Goal: Transaction & Acquisition: Purchase product/service

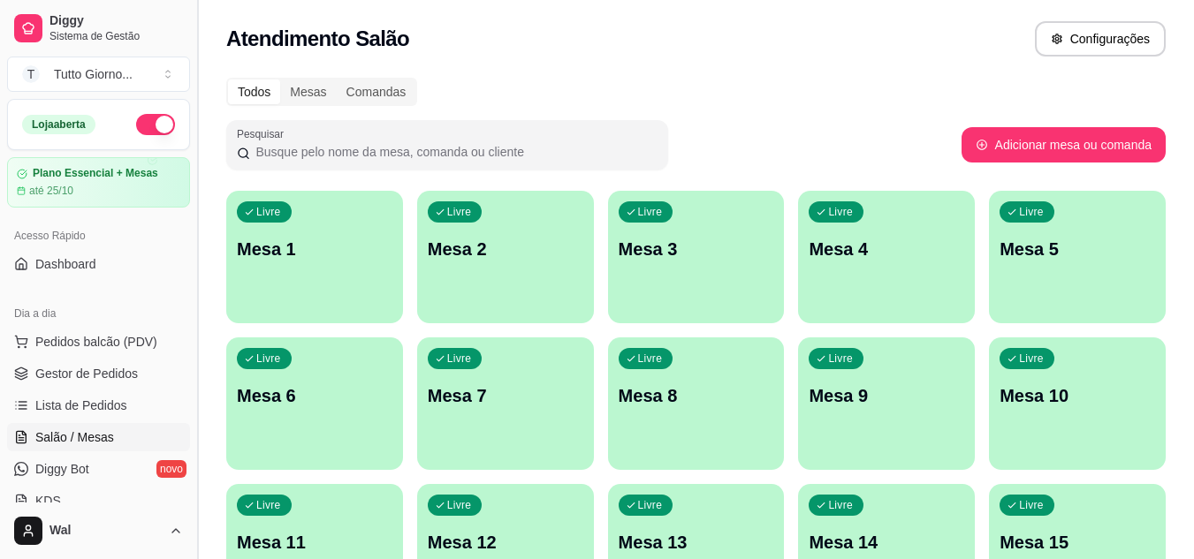
click at [190, 494] on button "Toggle Sidebar" at bounding box center [197, 279] width 14 height 559
click at [190, 494] on div "Diggy Sistema de Gestão T Tutto Giorno ... Loja aberta Plano Essencial + Mesas …" at bounding box center [597, 564] width 1194 height 1128
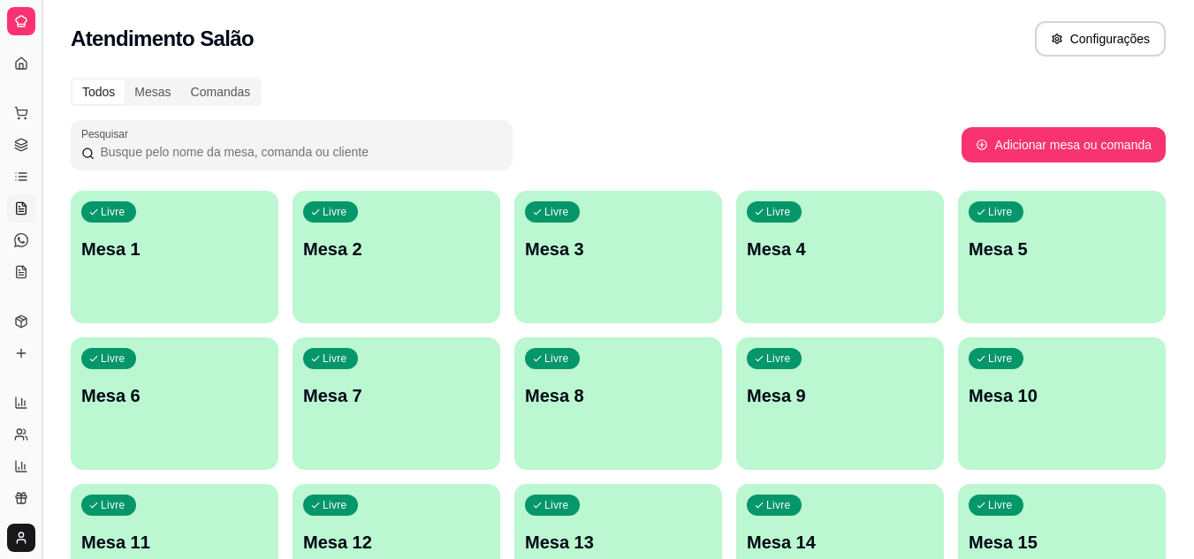
click at [190, 494] on div "Livre Mesa 11" at bounding box center [175, 539] width 208 height 111
click at [190, 494] on body "Diggy Sistema de Gestão T Tutto Giorno ... Loja aberta Plano Essencial + Mesas …" at bounding box center [597, 279] width 1194 height 559
click at [95, 90] on div "Todos" at bounding box center [98, 92] width 52 height 25
click at [72, 80] on input "Todos" at bounding box center [72, 80] width 0 height 0
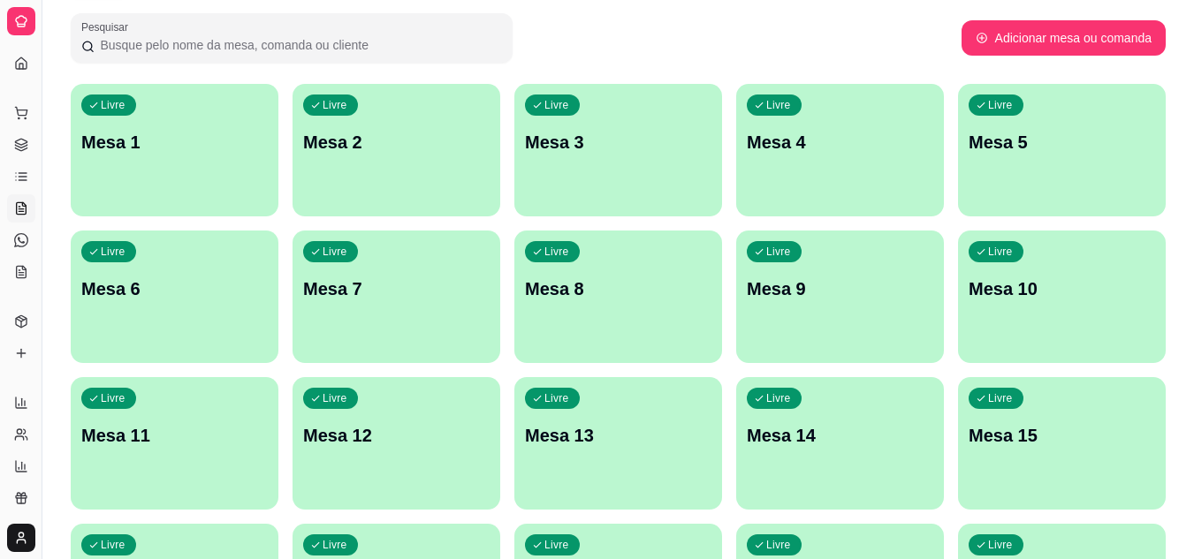
scroll to position [141, 0]
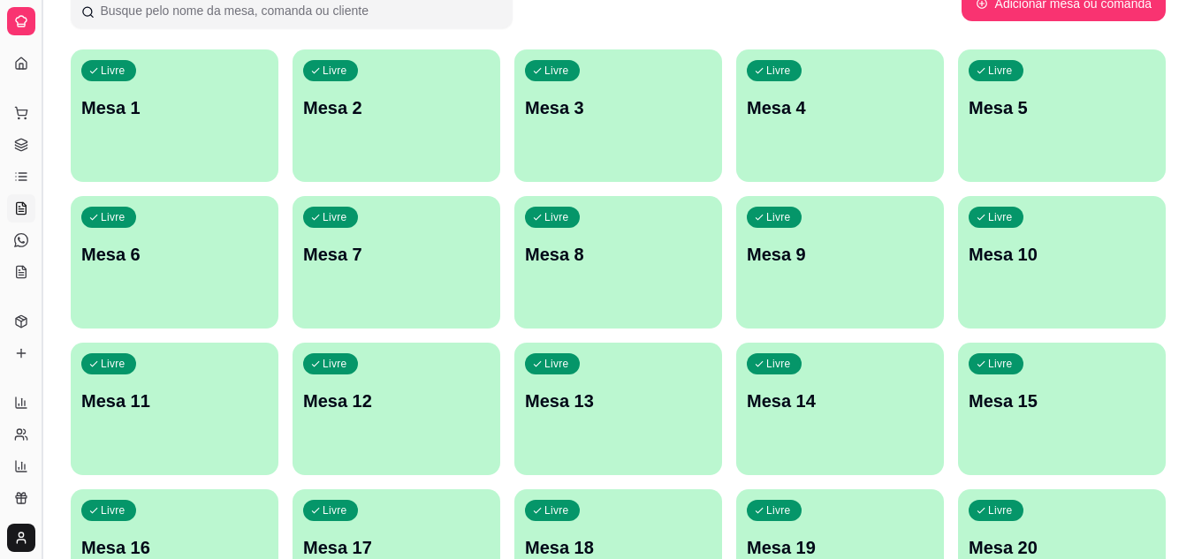
click at [34, 467] on button "Toggle Sidebar" at bounding box center [41, 279] width 14 height 559
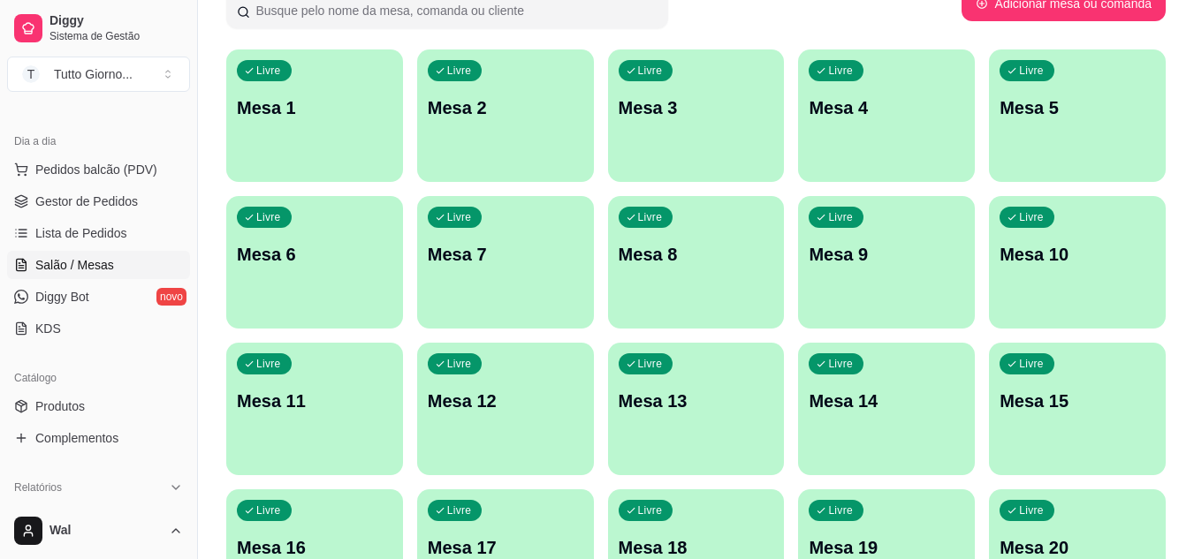
scroll to position [188, 0]
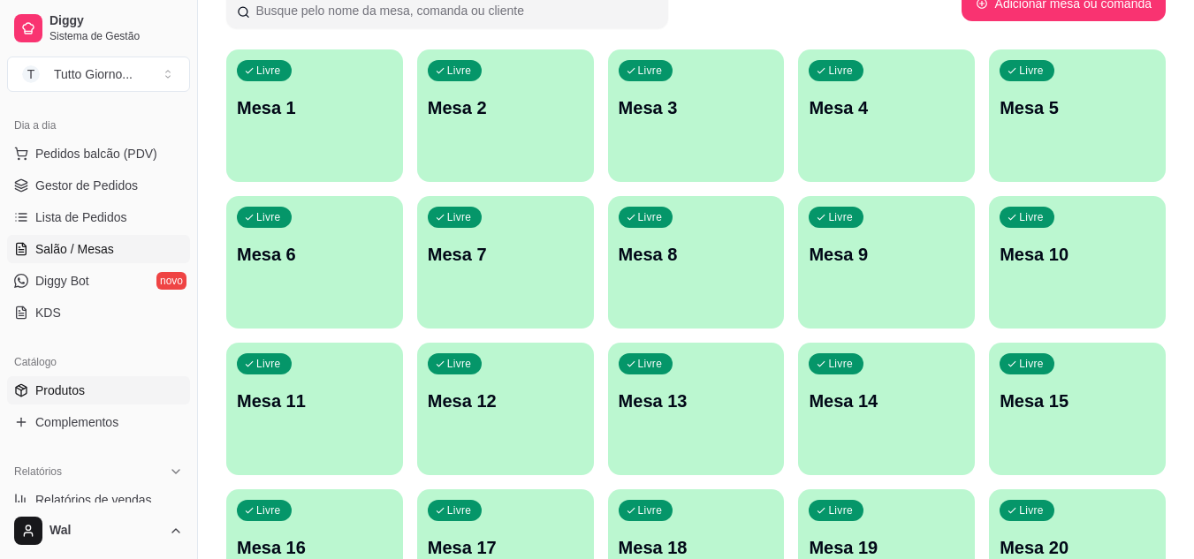
click at [95, 392] on link "Produtos" at bounding box center [98, 390] width 183 height 28
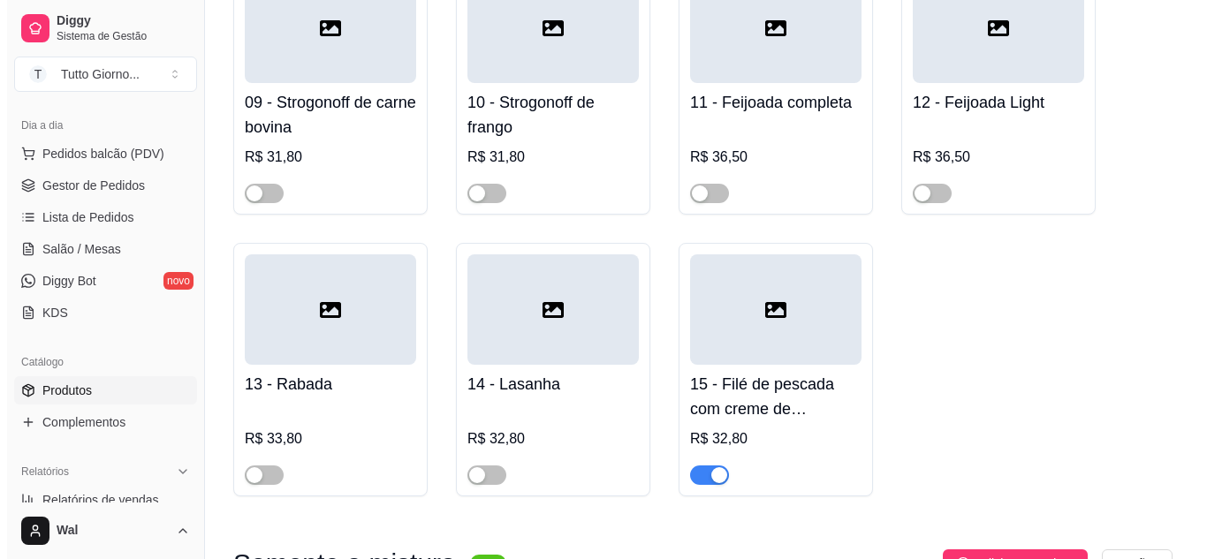
scroll to position [1744, 0]
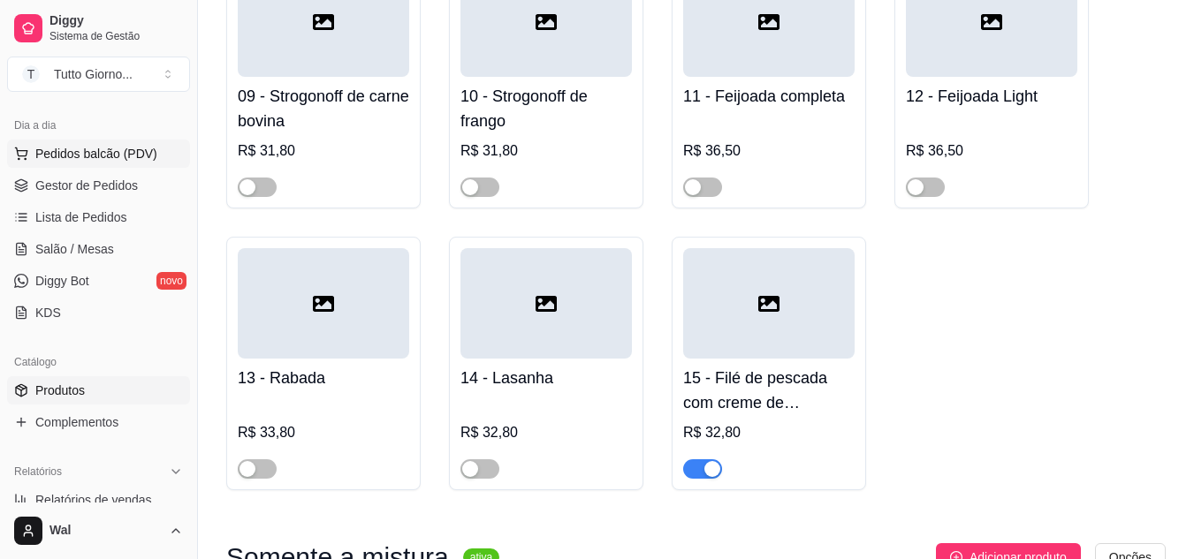
click at [129, 153] on span "Pedidos balcão (PDV)" at bounding box center [96, 154] width 122 height 18
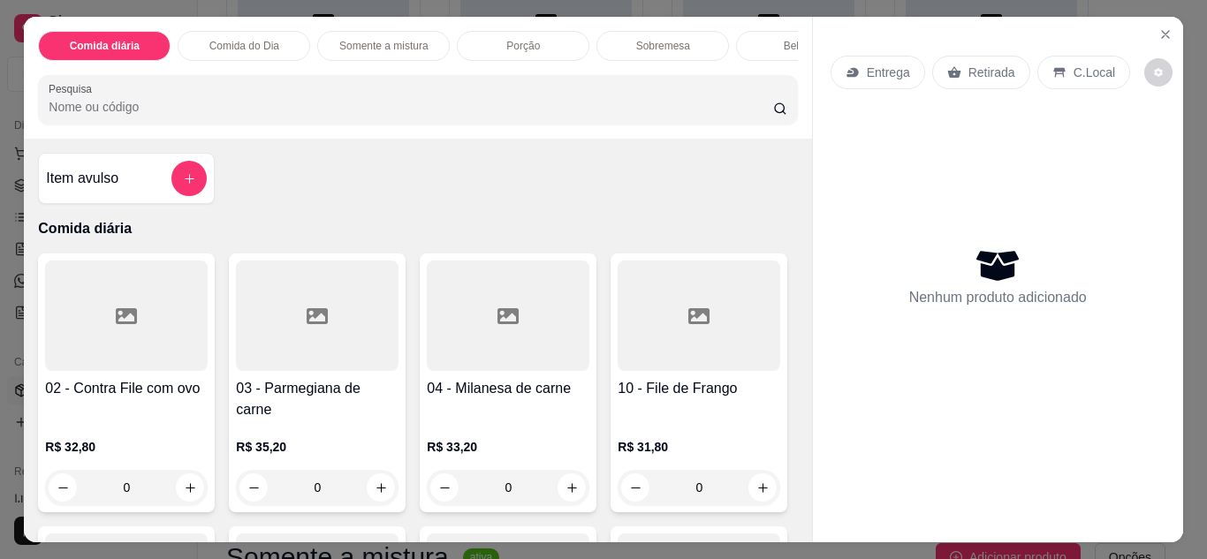
click at [883, 64] on p "Entrega" at bounding box center [888, 73] width 43 height 18
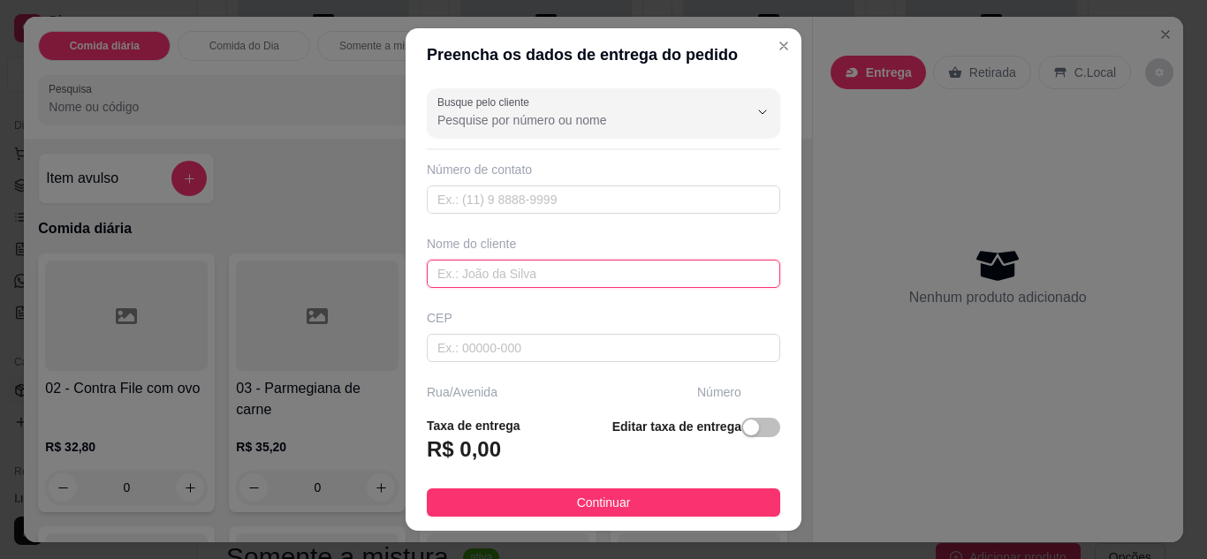
click at [460, 263] on input "text" at bounding box center [603, 274] width 353 height 28
type input "CLEIDE CONTABILIDADE"
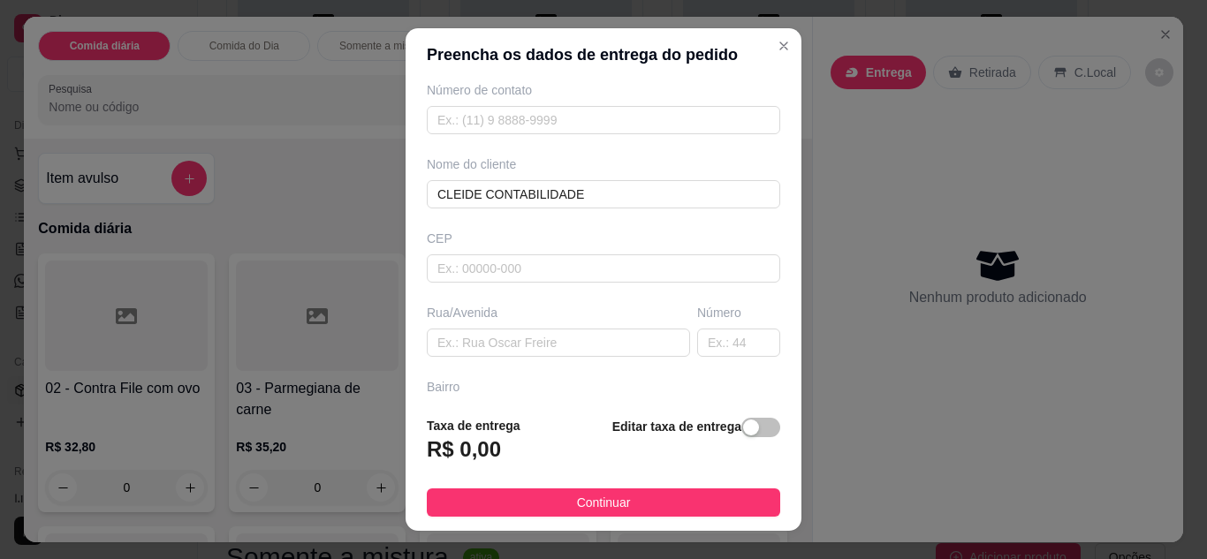
scroll to position [106, 0]
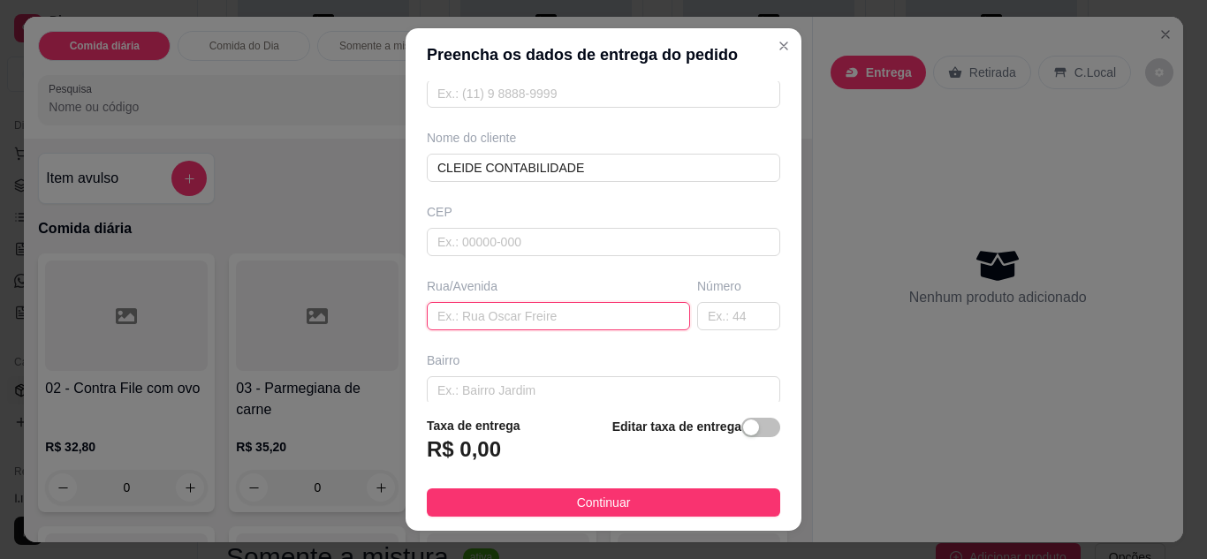
click at [487, 327] on input "text" at bounding box center [558, 316] width 263 height 28
click at [525, 320] on input "ALMIRANTE [PERSON_NAME]" at bounding box center [558, 316] width 263 height 28
type input "ALMIRANTE [PERSON_NAME]"
click at [720, 314] on input "text" at bounding box center [738, 316] width 83 height 28
type input "339"
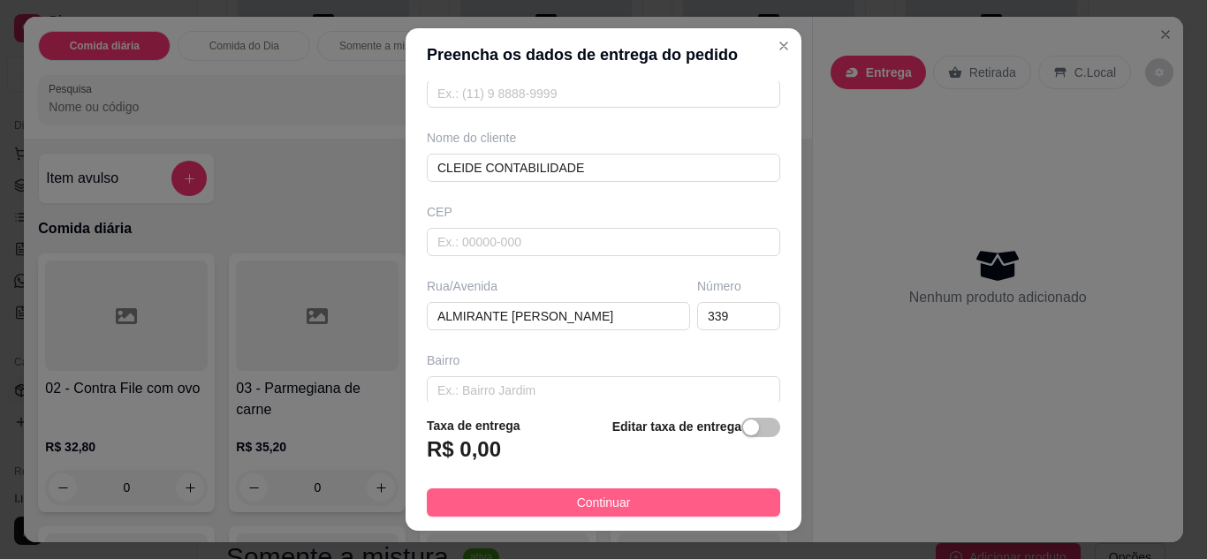
click at [679, 510] on button "Continuar" at bounding box center [603, 503] width 353 height 28
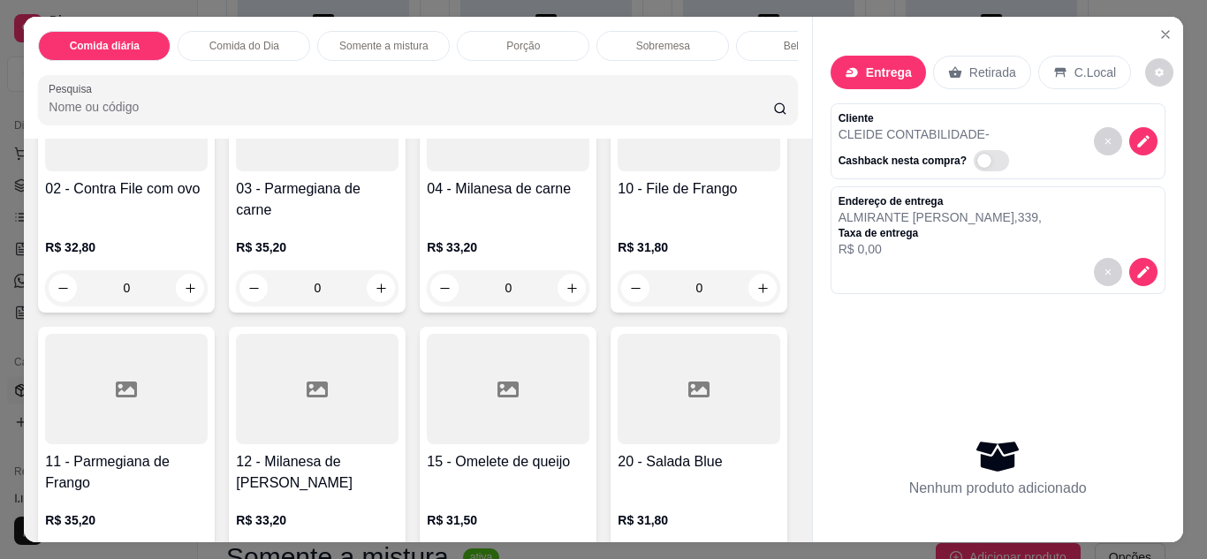
scroll to position [212, 0]
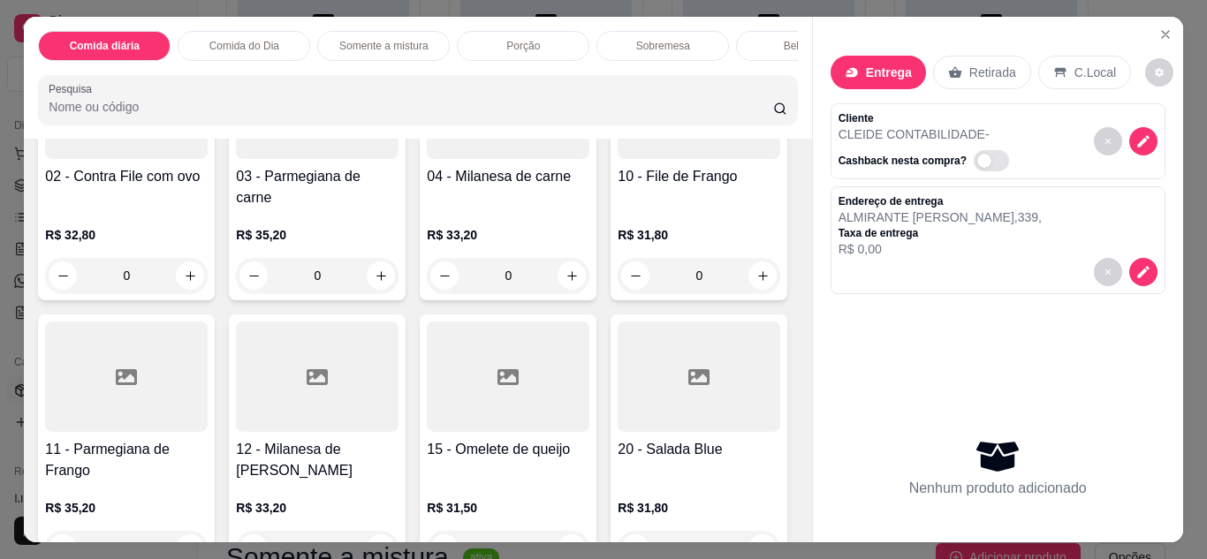
click at [371, 261] on div "0" at bounding box center [317, 275] width 163 height 35
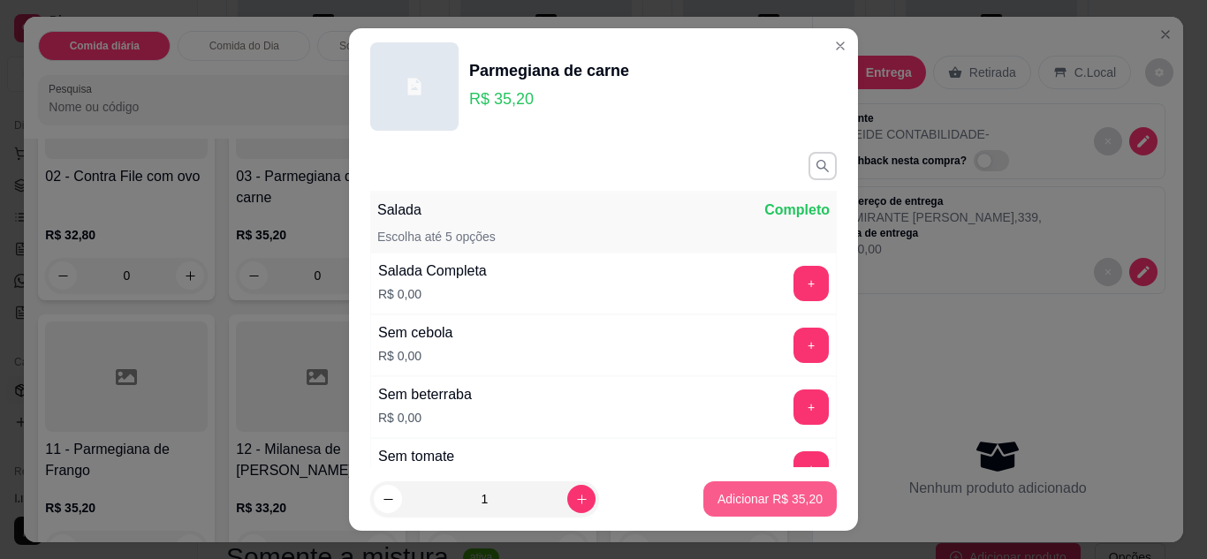
click at [727, 502] on p "Adicionar R$ 35,20" at bounding box center [769, 499] width 105 height 18
type input "1"
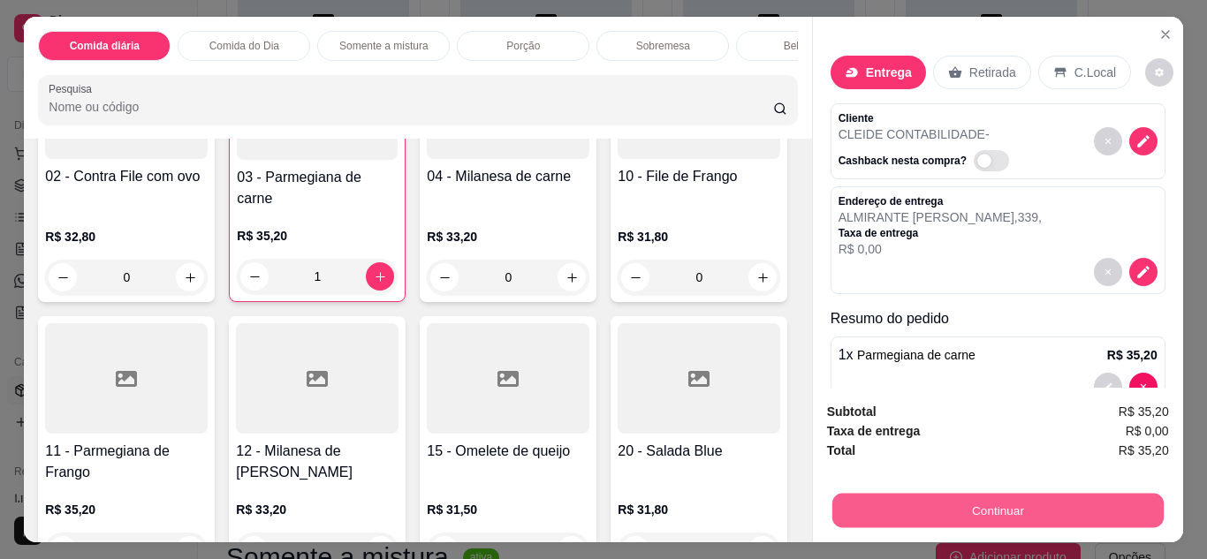
click at [1093, 497] on button "Continuar" at bounding box center [996, 511] width 331 height 34
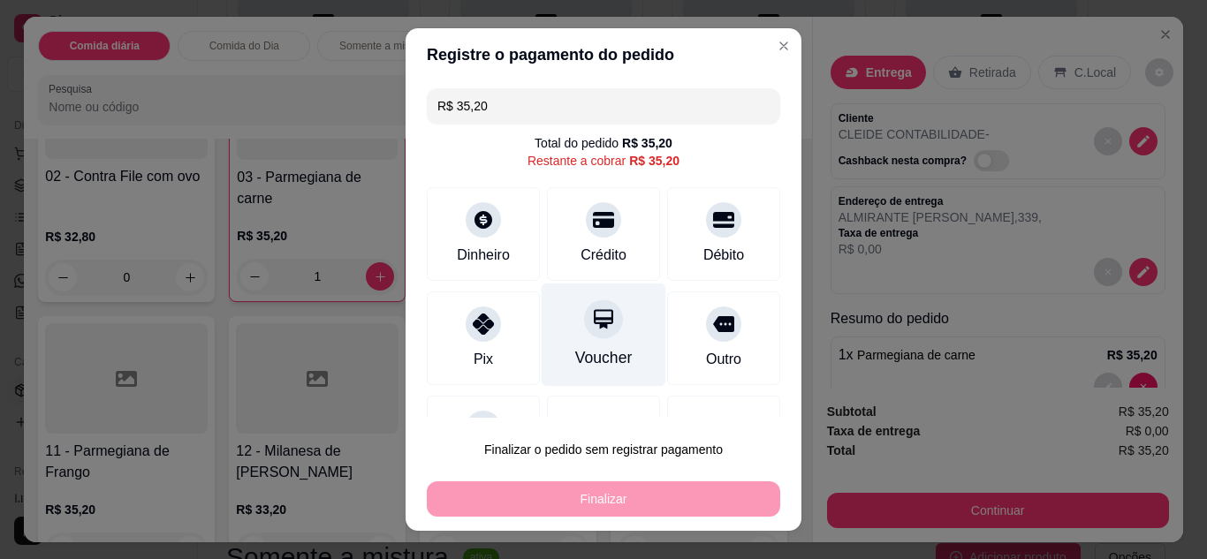
click at [598, 341] on div "Voucher" at bounding box center [604, 334] width 125 height 103
type input "R$ 0,00"
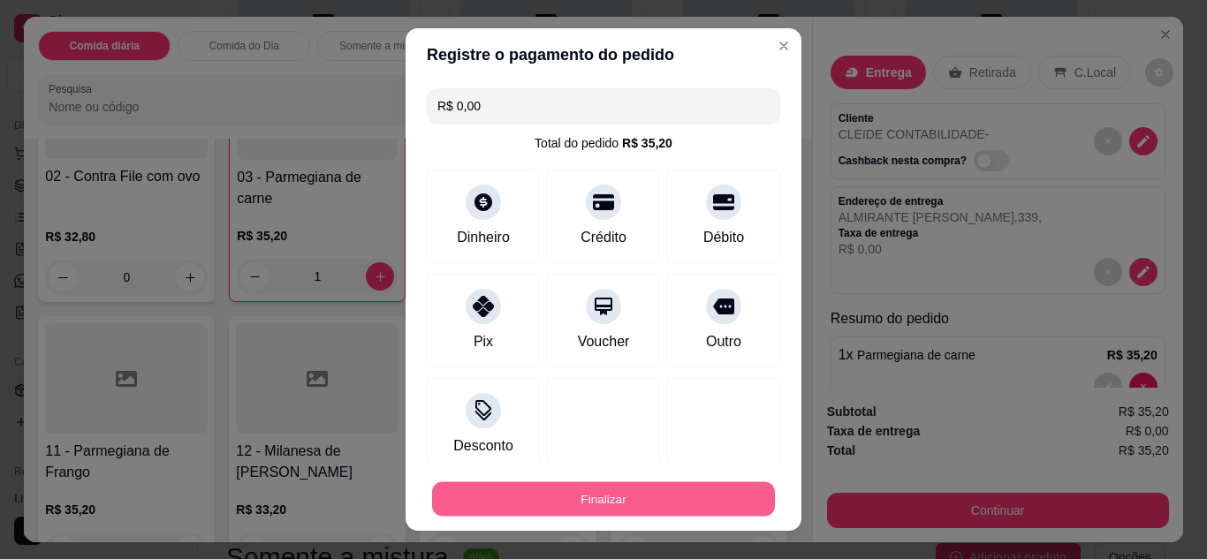
click at [640, 514] on button "Finalizar" at bounding box center [603, 499] width 343 height 34
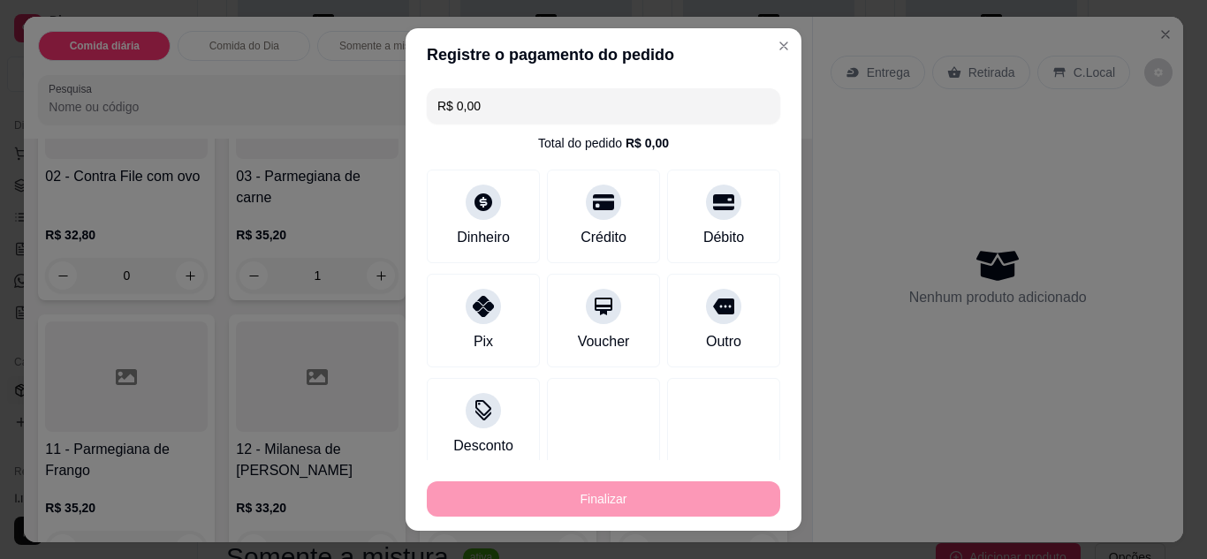
type input "0"
type input "-R$ 35,20"
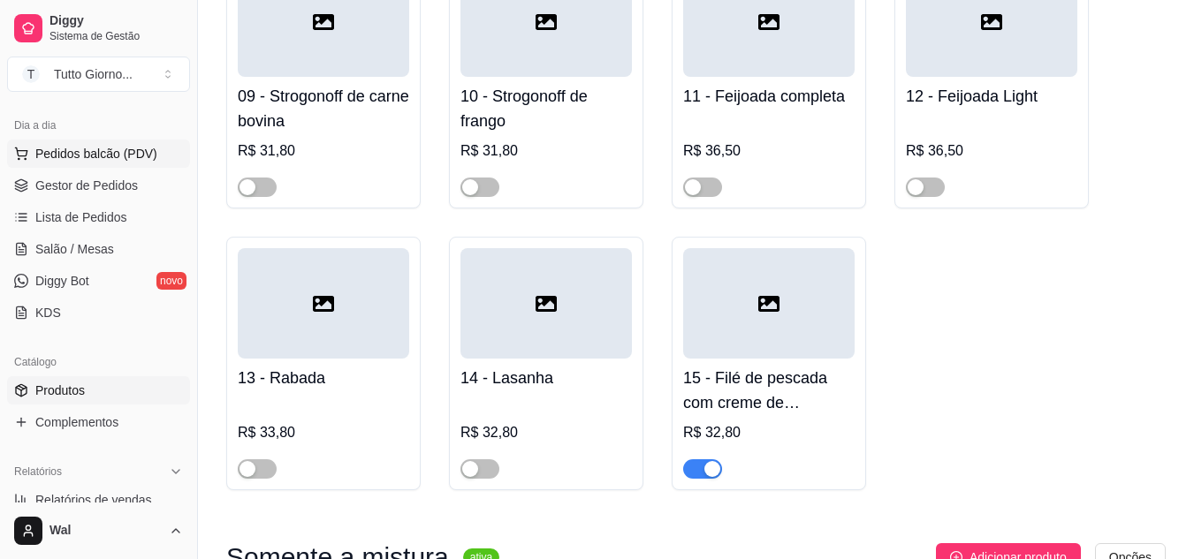
click at [72, 147] on span "Pedidos balcão (PDV)" at bounding box center [96, 154] width 122 height 18
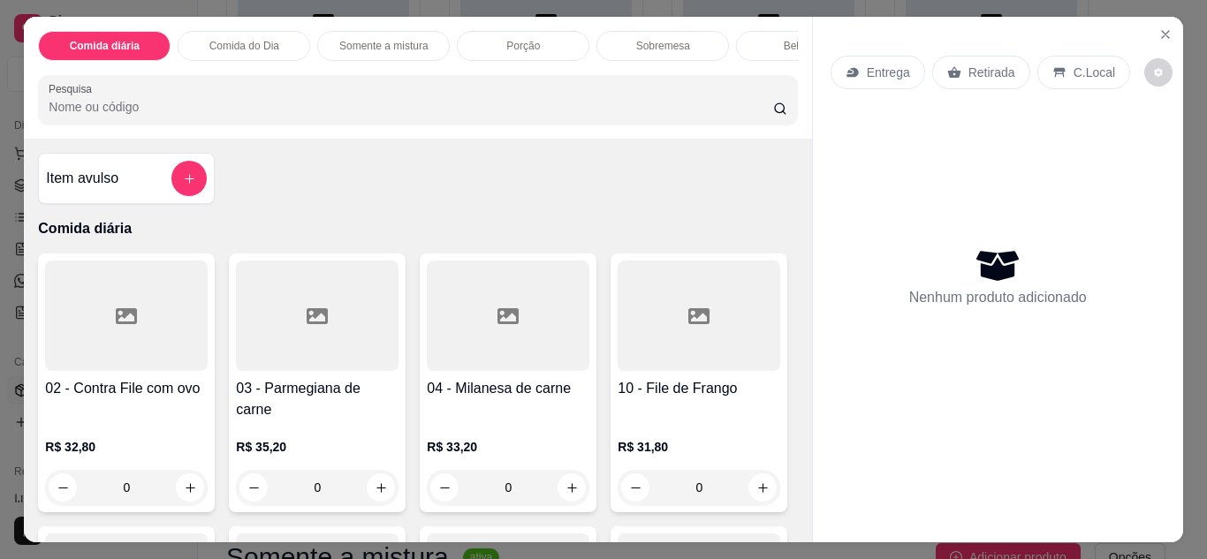
click at [878, 64] on p "Entrega" at bounding box center [888, 73] width 43 height 18
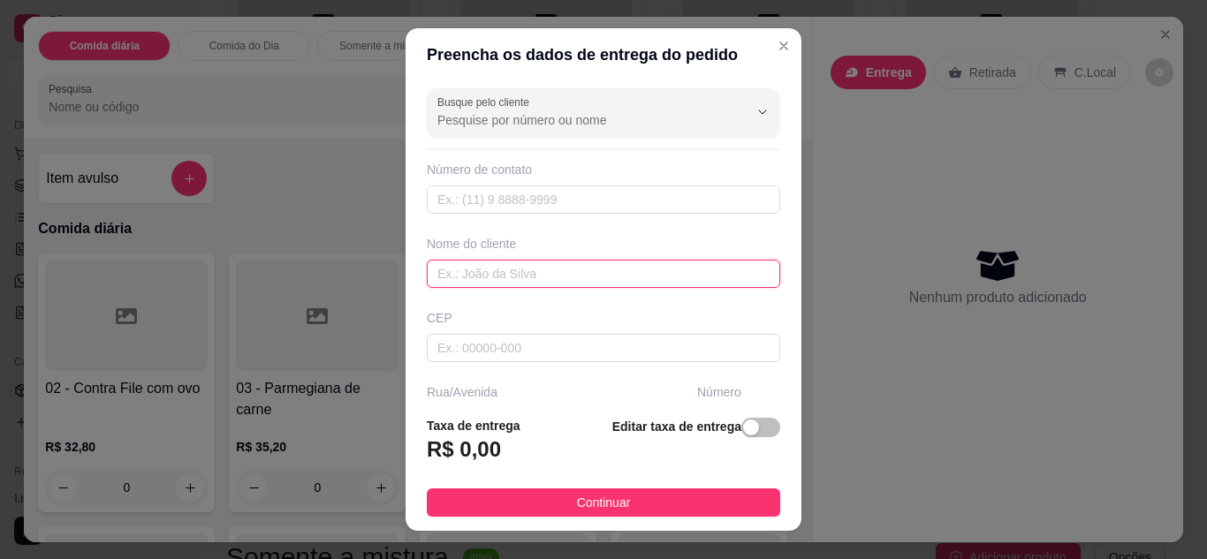
click at [491, 282] on input "text" at bounding box center [603, 274] width 353 height 28
type input "[DEMOGRAPHIC_DATA]"
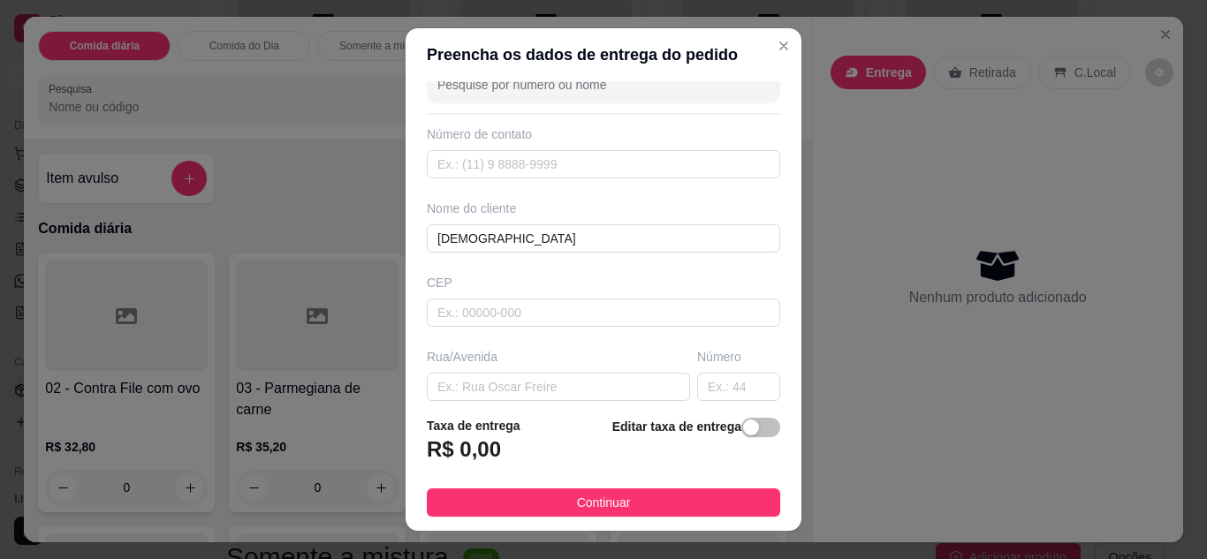
scroll to position [71, 0]
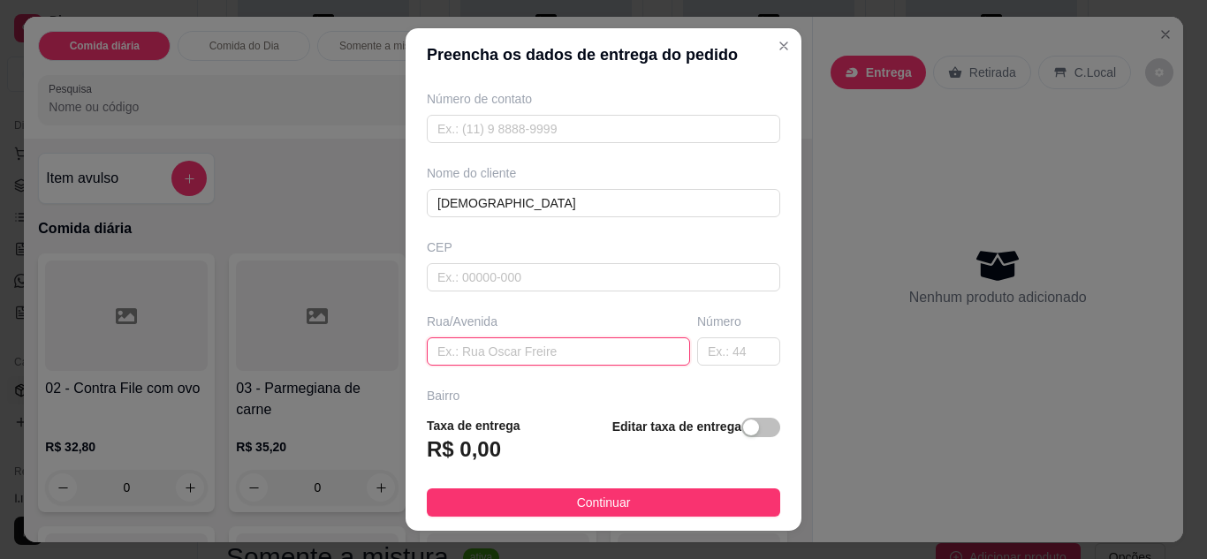
click at [520, 343] on input "text" at bounding box center [558, 352] width 263 height 28
click at [713, 357] on input "text" at bounding box center [738, 352] width 83 height 28
click at [601, 349] on input "RUA [PERSON_NAME]" at bounding box center [558, 352] width 263 height 28
type input "[STREET_ADDRESS]"
click at [707, 347] on input "text" at bounding box center [738, 352] width 83 height 28
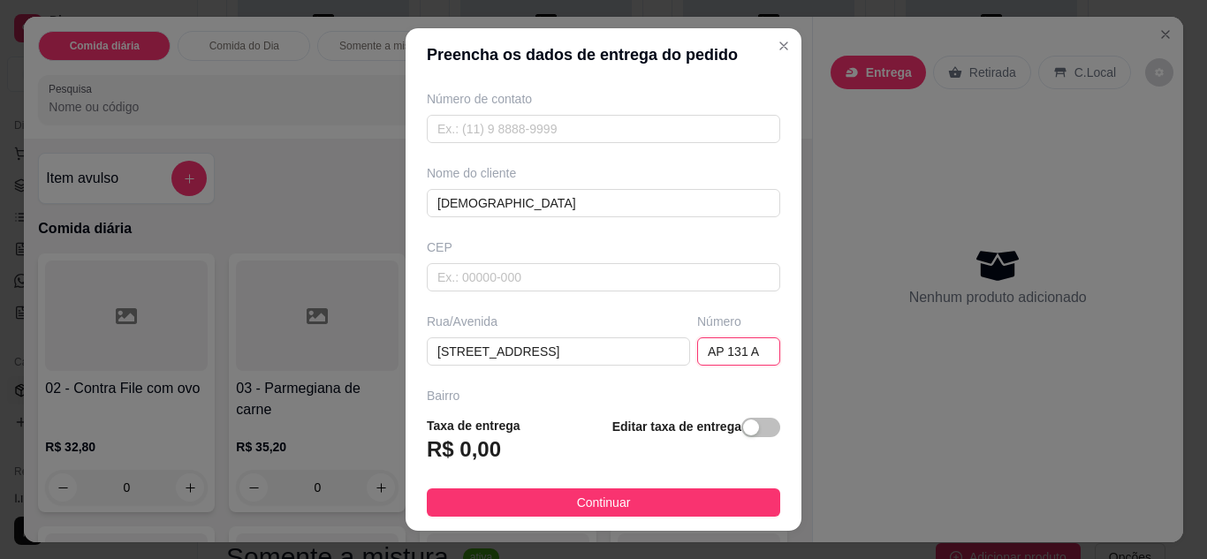
type input "AP 131 A"
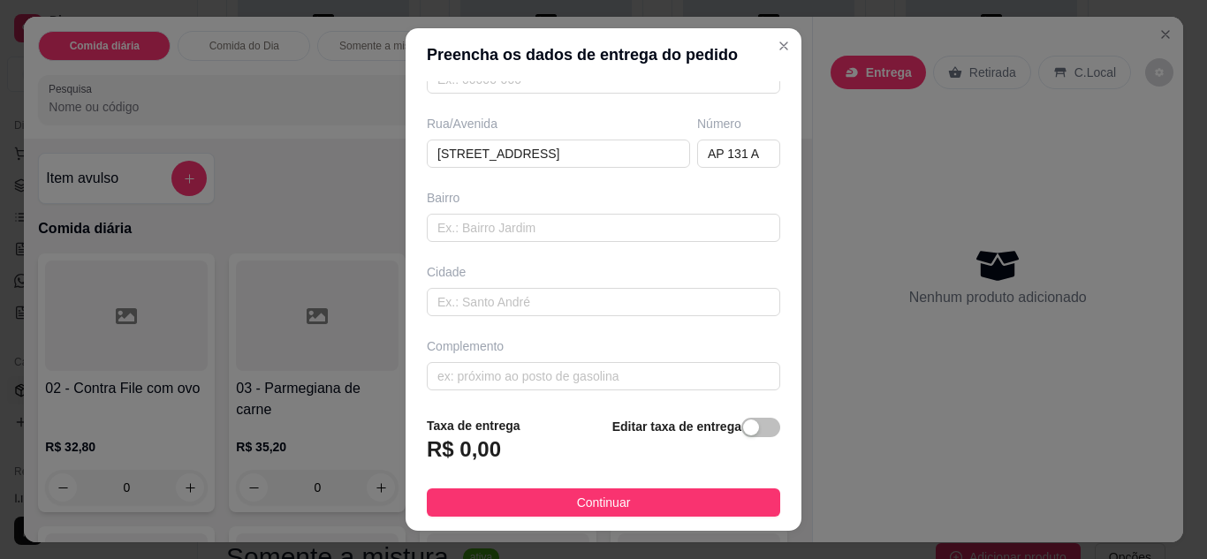
scroll to position [274, 0]
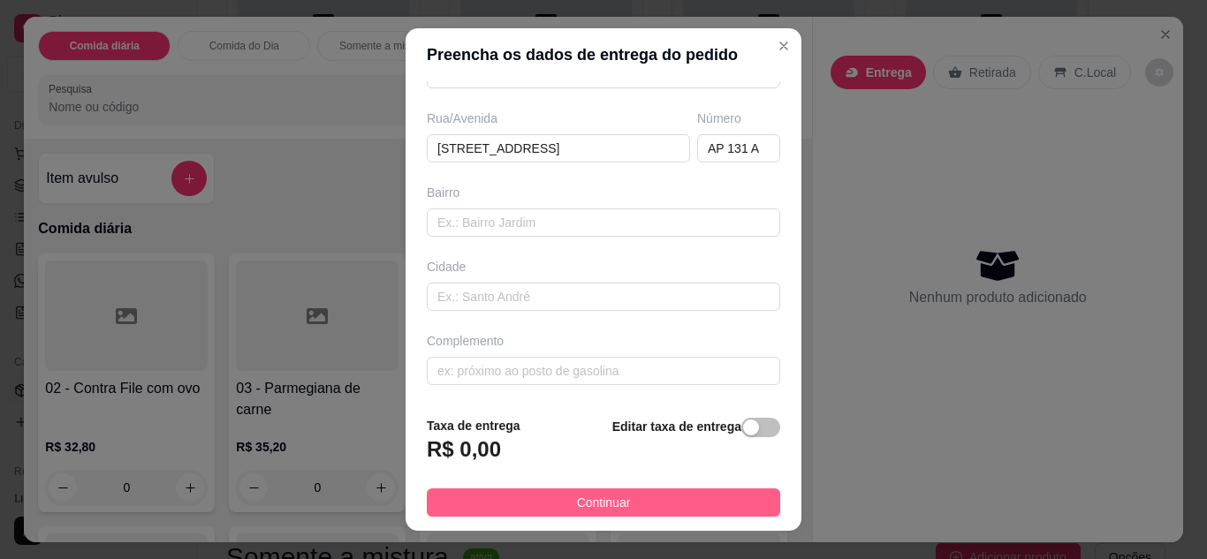
click at [674, 503] on button "Continuar" at bounding box center [603, 503] width 353 height 28
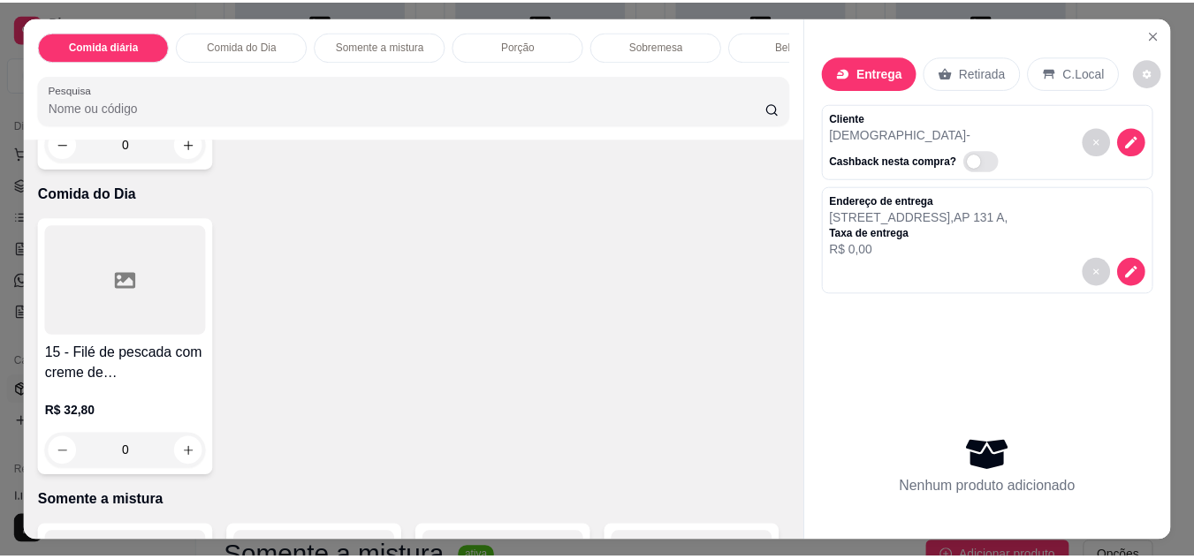
scroll to position [884, 0]
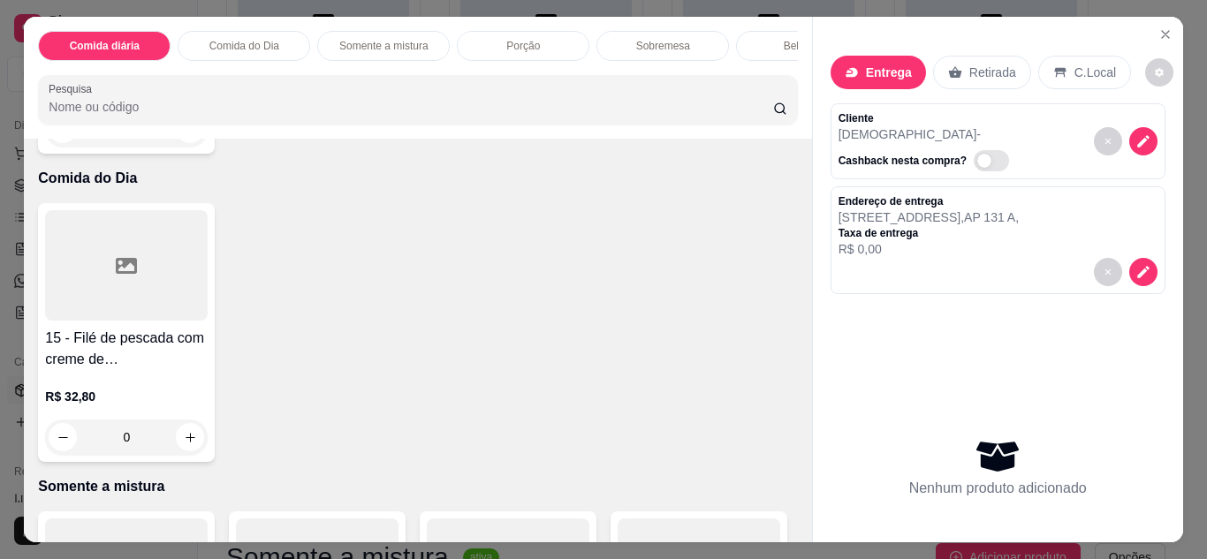
click at [180, 421] on div "0" at bounding box center [126, 437] width 163 height 35
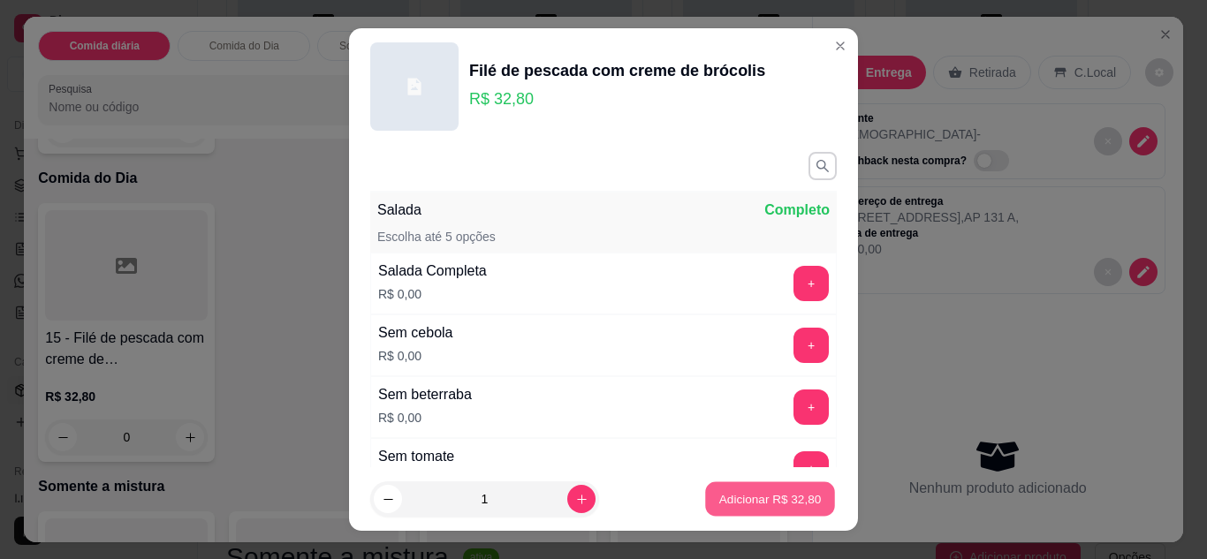
click at [739, 499] on p "Adicionar R$ 32,80" at bounding box center [770, 499] width 102 height 17
type input "1"
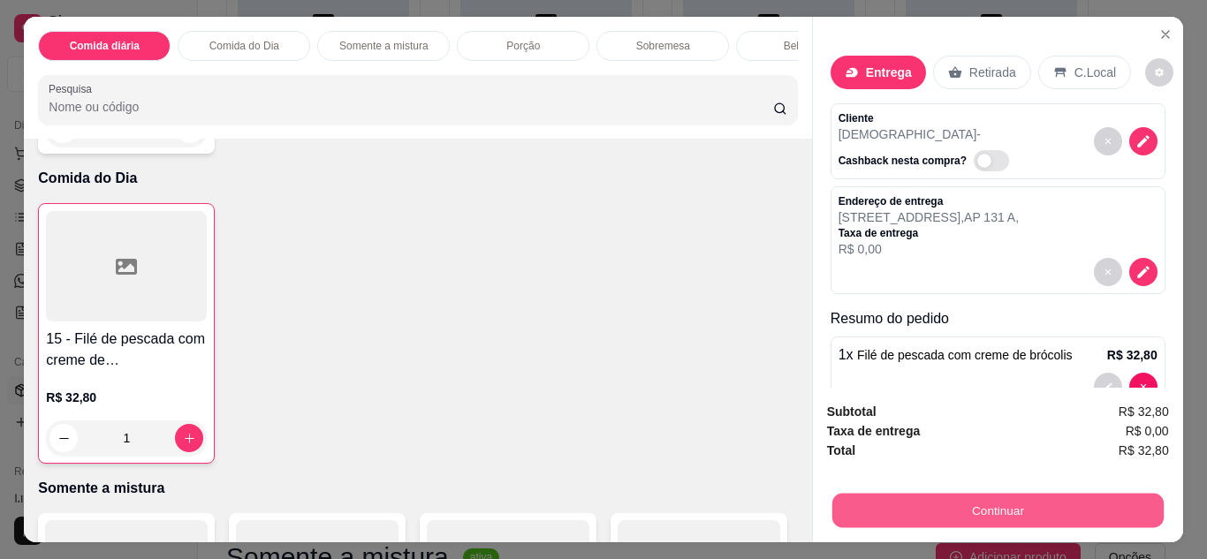
click at [949, 498] on button "Continuar" at bounding box center [996, 511] width 331 height 34
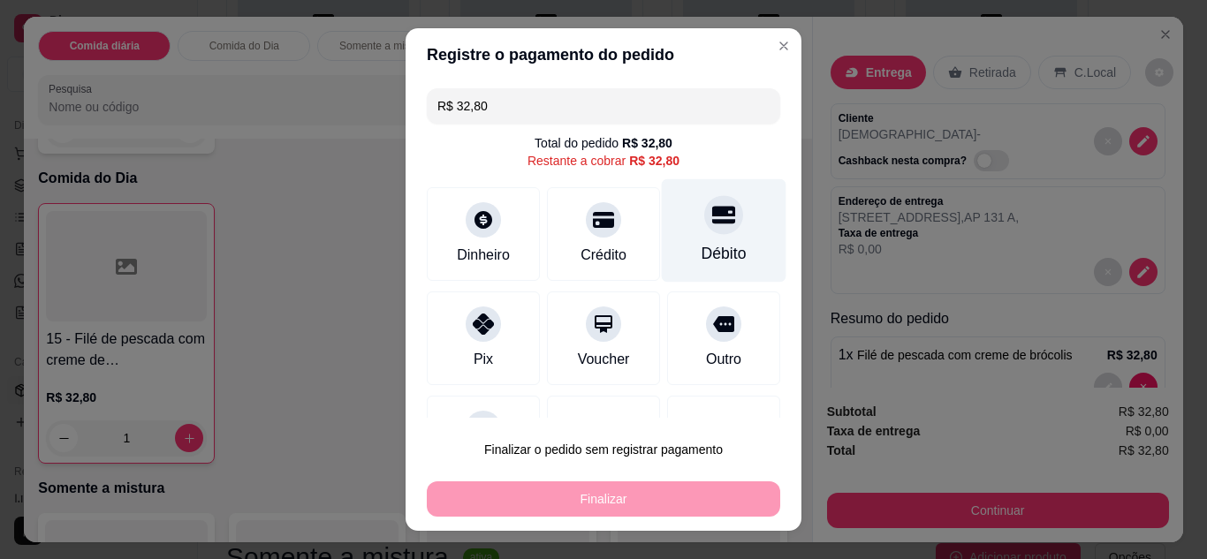
click at [707, 237] on div "Débito" at bounding box center [724, 229] width 125 height 103
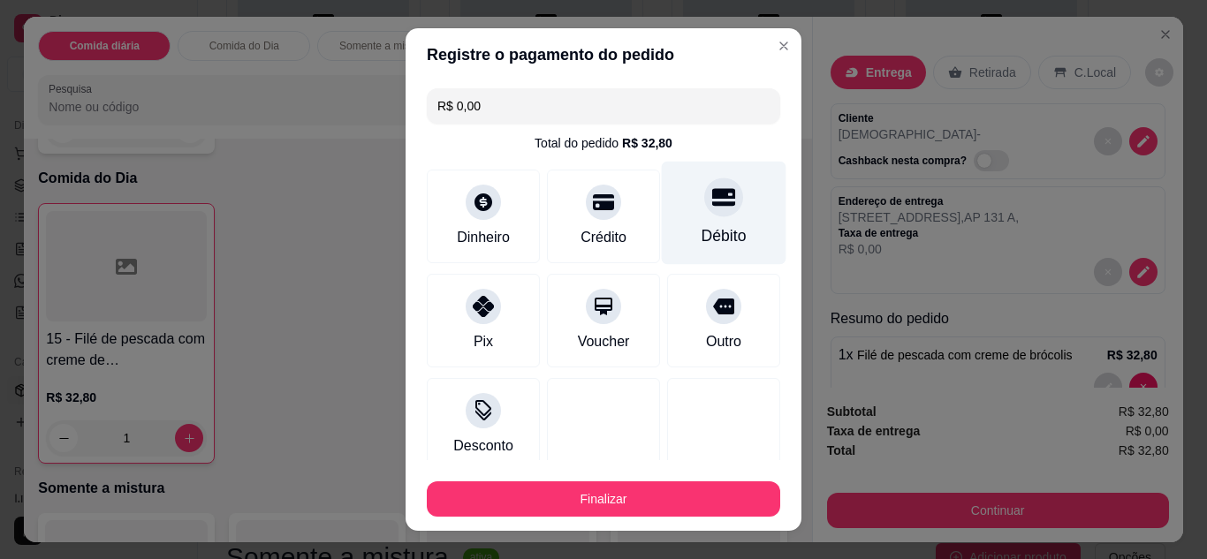
type input "R$ 0,00"
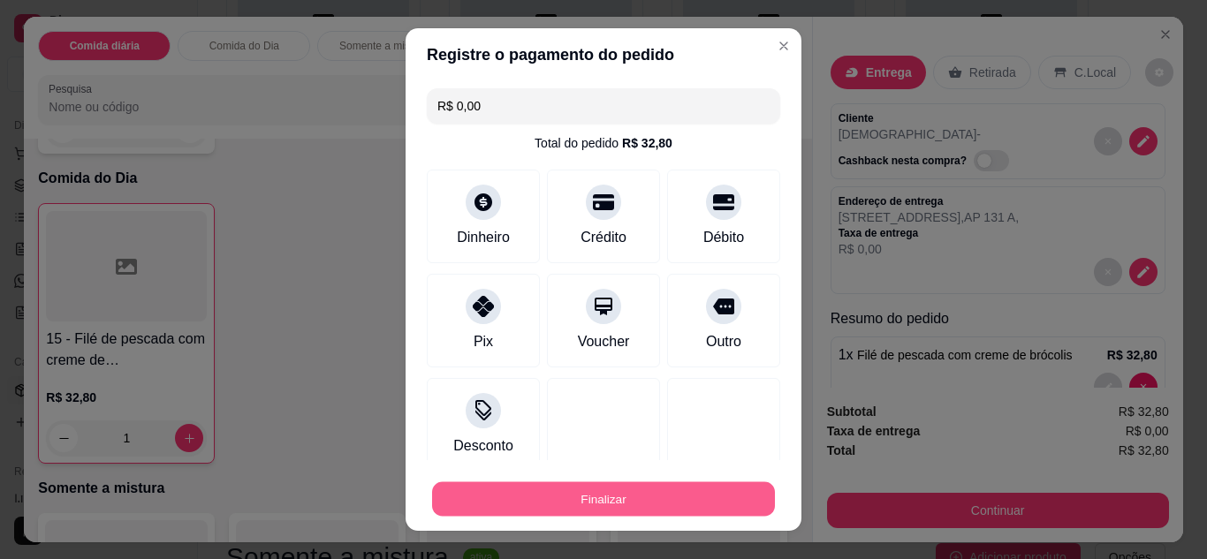
click at [723, 489] on button "Finalizar" at bounding box center [603, 499] width 343 height 34
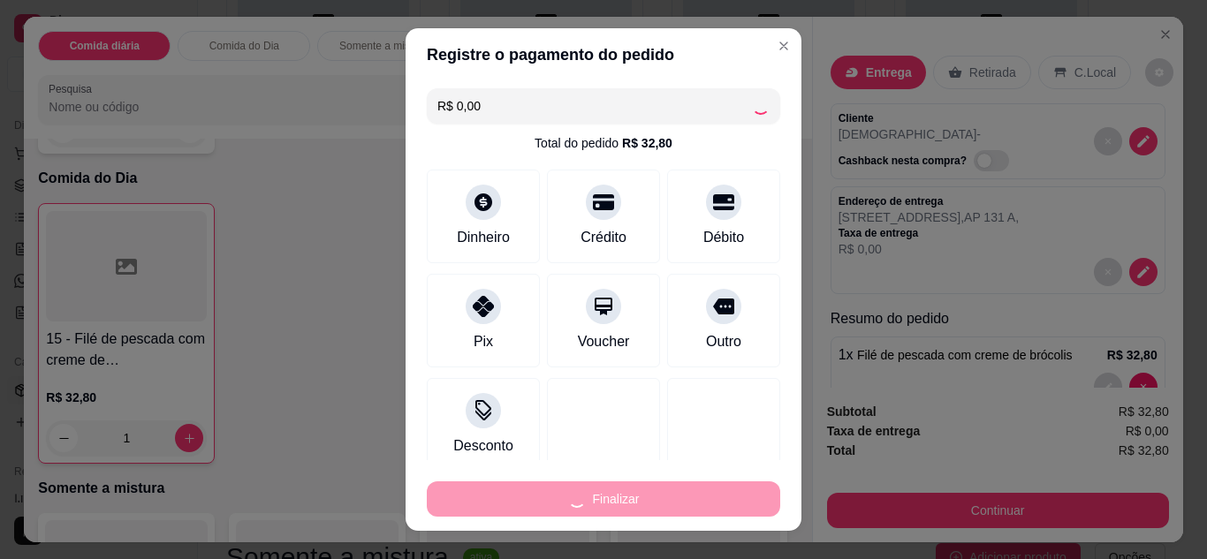
type input "0"
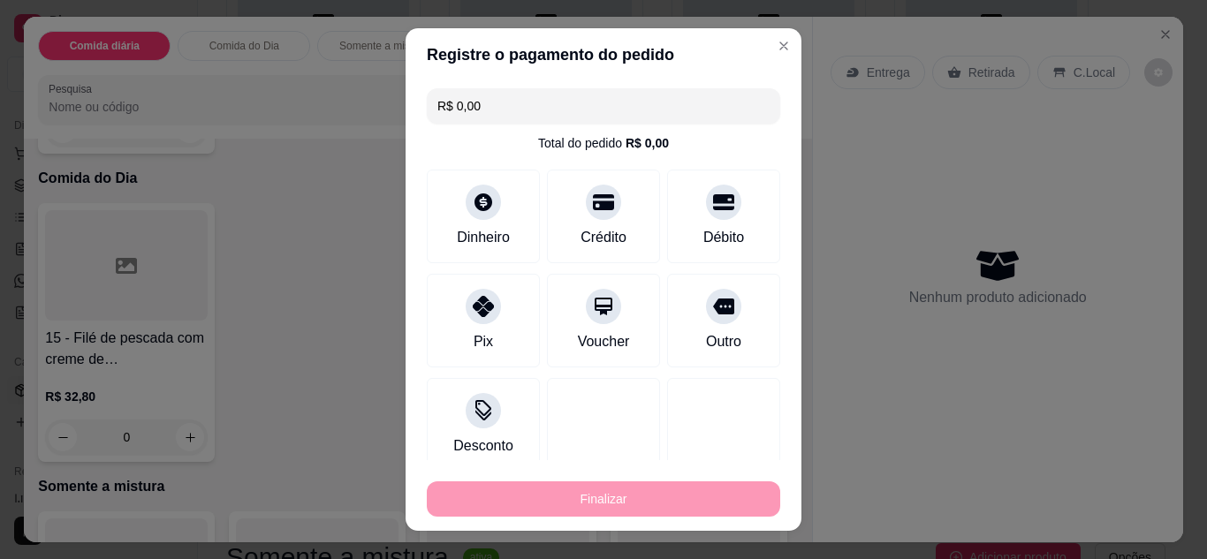
type input "-R$ 32,80"
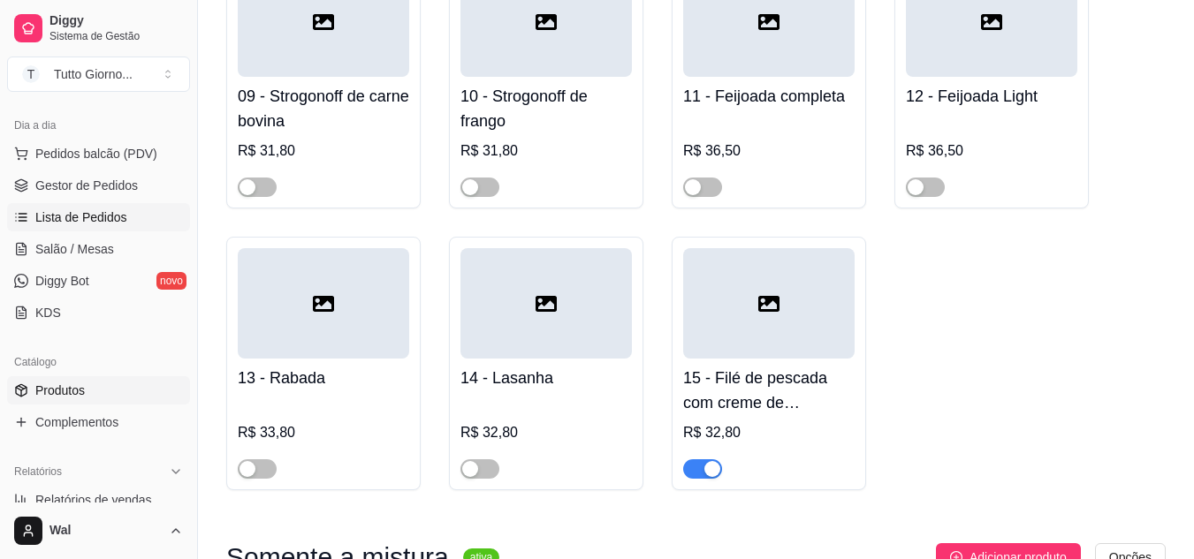
click at [104, 219] on span "Lista de Pedidos" at bounding box center [81, 218] width 92 height 18
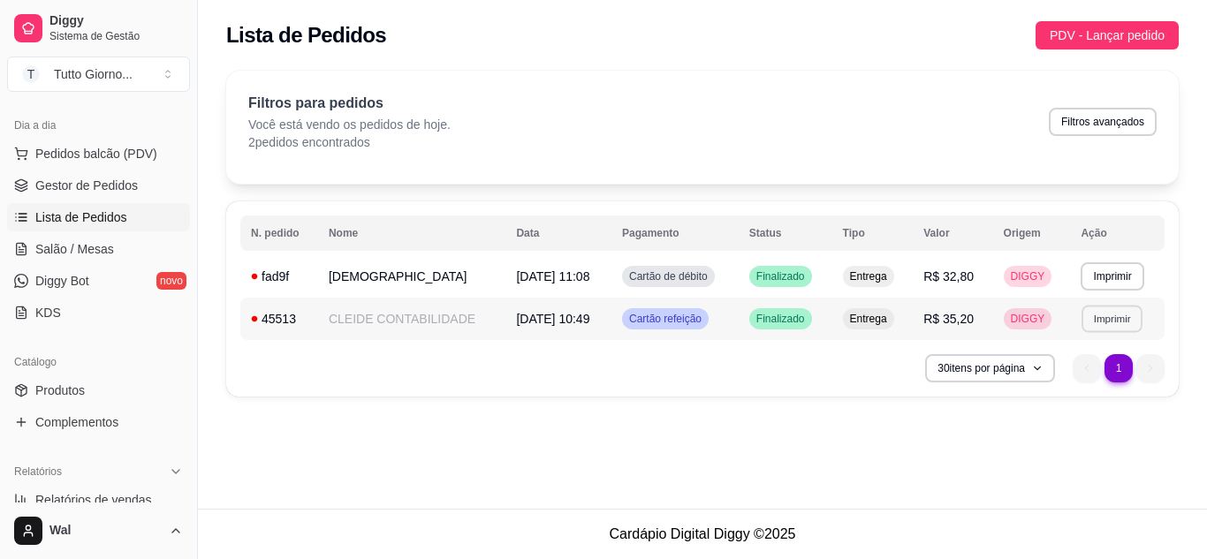
click at [1120, 319] on button "Imprimir" at bounding box center [1112, 318] width 61 height 27
click at [1087, 376] on button "IMPRESSORA CAIXA" at bounding box center [1079, 380] width 125 height 27
click at [1116, 279] on button "Imprimir" at bounding box center [1112, 275] width 61 height 27
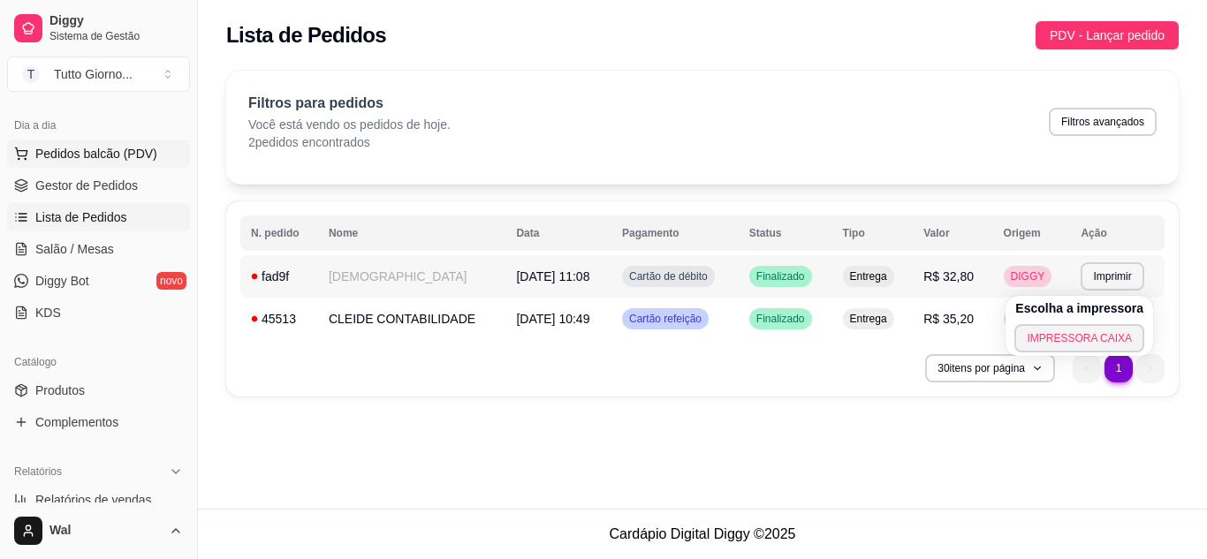
click at [104, 153] on span "Pedidos balcão (PDV)" at bounding box center [96, 154] width 122 height 18
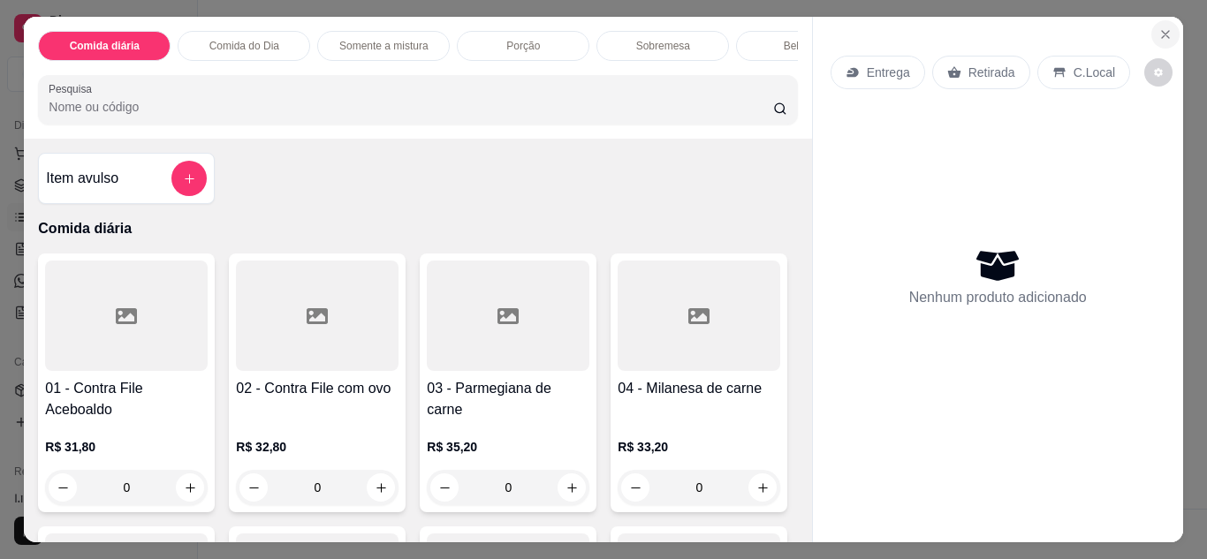
click at [1162, 31] on icon "Close" at bounding box center [1165, 34] width 7 height 7
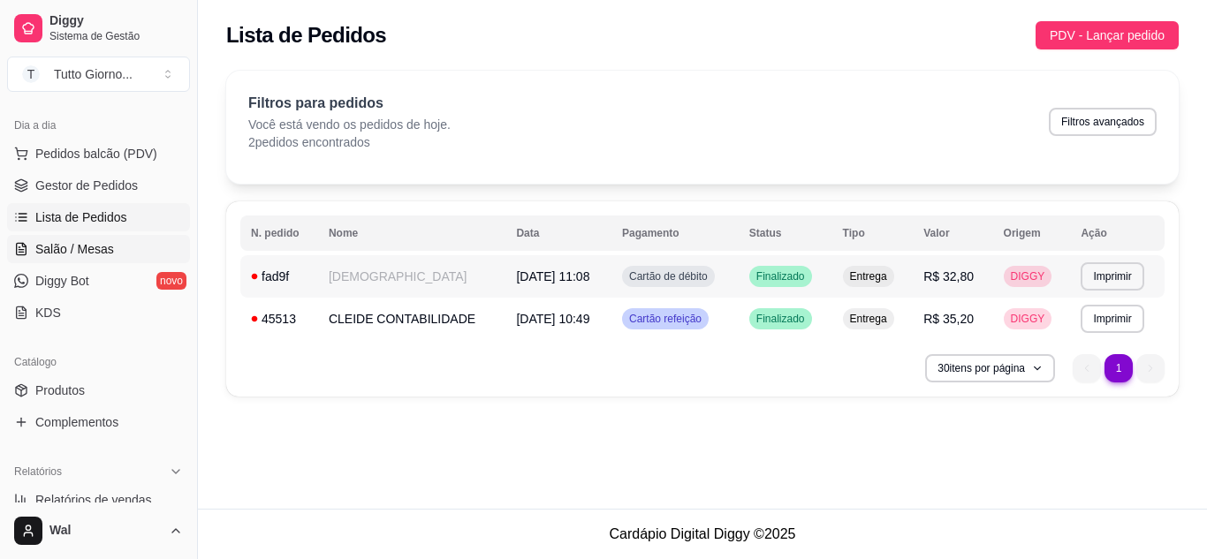
click at [92, 248] on span "Salão / Mesas" at bounding box center [74, 249] width 79 height 18
